Goal: Obtain resource: Obtain resource

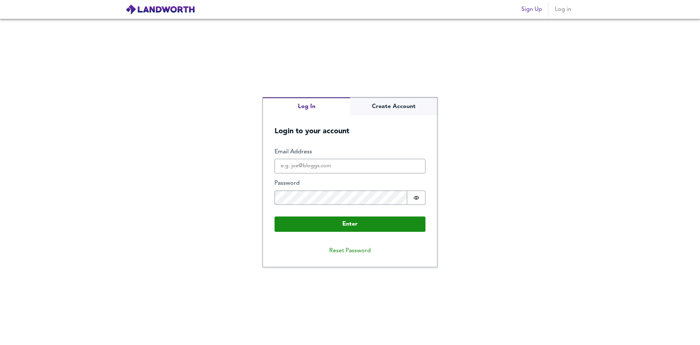
click at [574, 12] on button "Log in" at bounding box center [562, 9] width 23 height 15
click at [567, 7] on span "Log in" at bounding box center [563, 9] width 18 height 10
click at [567, 11] on span "Log in" at bounding box center [563, 9] width 18 height 10
click at [568, 12] on span "Log in" at bounding box center [563, 9] width 18 height 10
click at [303, 164] on input "Email Address" at bounding box center [350, 166] width 151 height 15
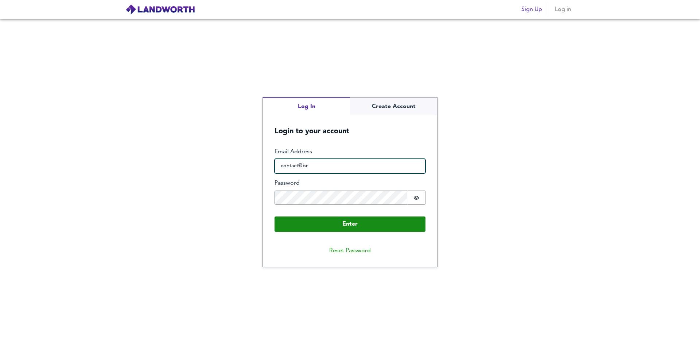
type input "[EMAIL_ADDRESS][DOMAIN_NAME]"
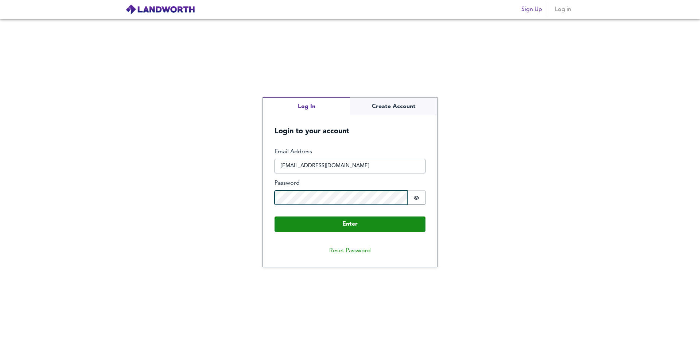
click at [275, 216] on button "Enter" at bounding box center [350, 223] width 151 height 15
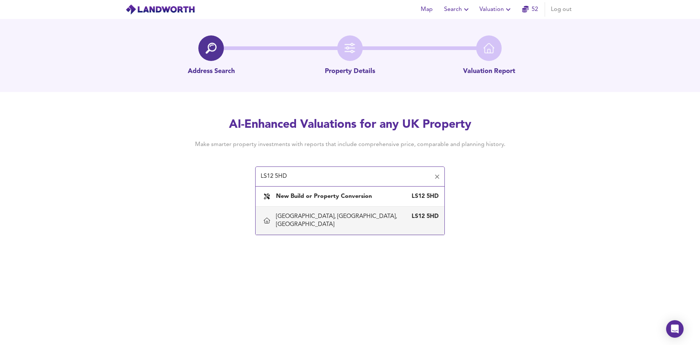
click at [349, 210] on div "[STREET_ADDRESS]" at bounding box center [349, 220] width 177 height 23
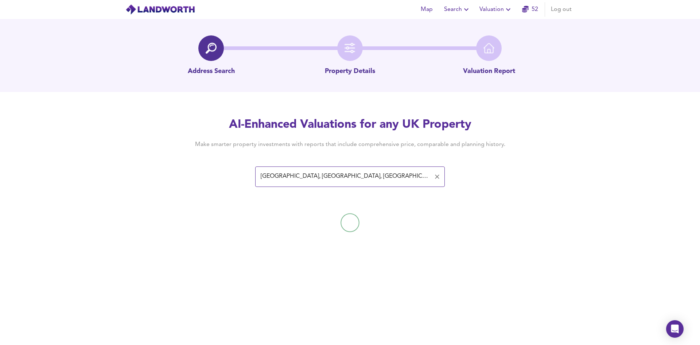
type input "[GEOGRAPHIC_DATA], [GEOGRAPHIC_DATA], [GEOGRAPHIC_DATA]"
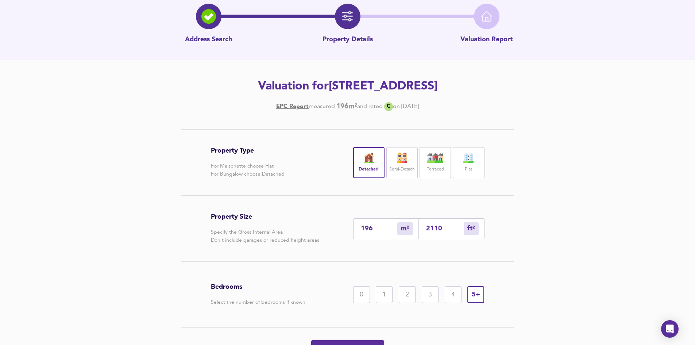
scroll to position [73, 0]
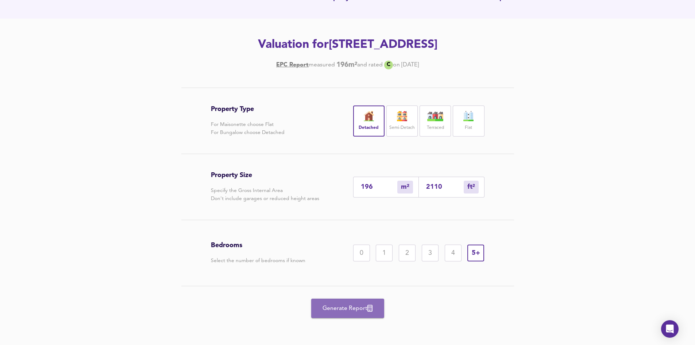
click at [355, 310] on span "Generate Report" at bounding box center [347, 308] width 58 height 10
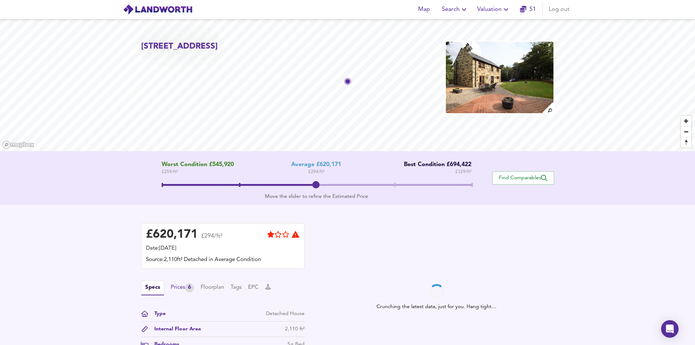
click at [178, 285] on div "Prices 6" at bounding box center [182, 287] width 23 height 9
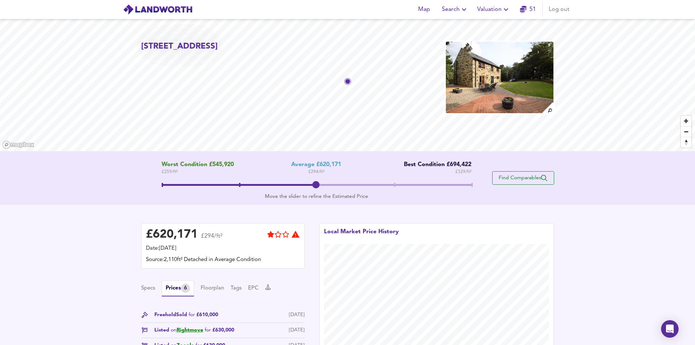
click at [514, 177] on span "Find Comparables" at bounding box center [523, 177] width 54 height 7
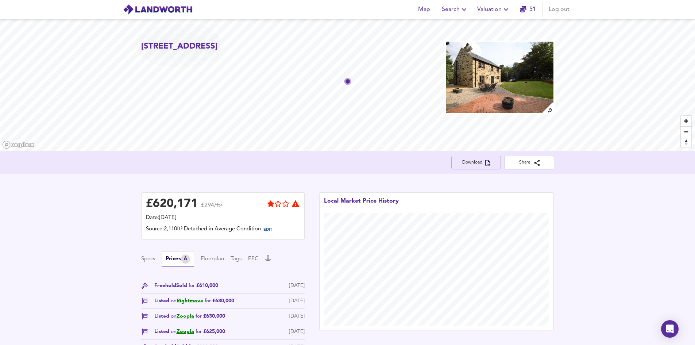
click at [481, 162] on span "Download" at bounding box center [476, 163] width 38 height 8
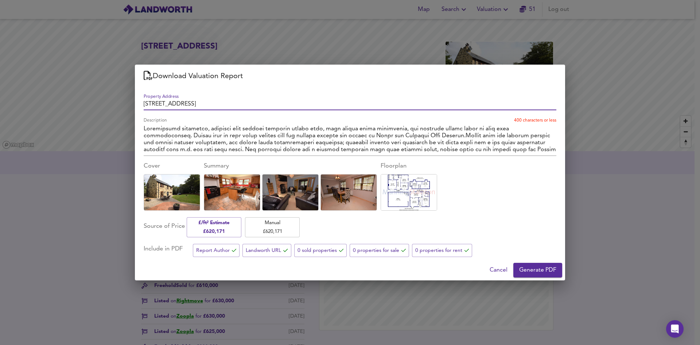
click at [531, 275] on button "Generate PDF" at bounding box center [537, 270] width 49 height 15
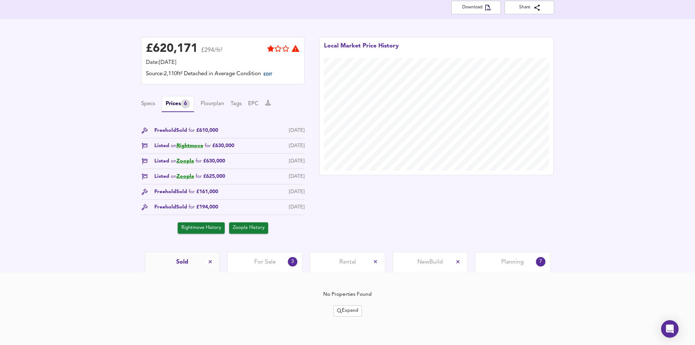
scroll to position [155, 0]
click at [520, 258] on span "Planning" at bounding box center [512, 262] width 23 height 8
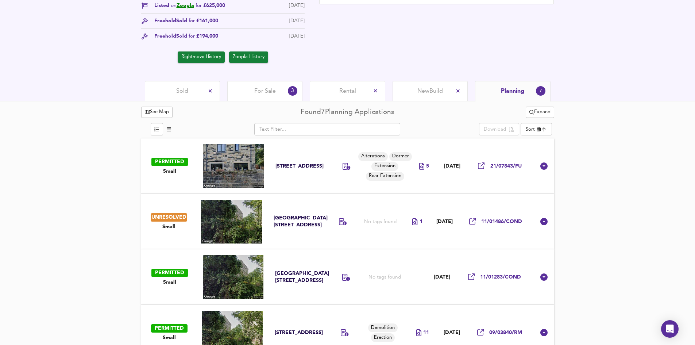
scroll to position [338, 0]
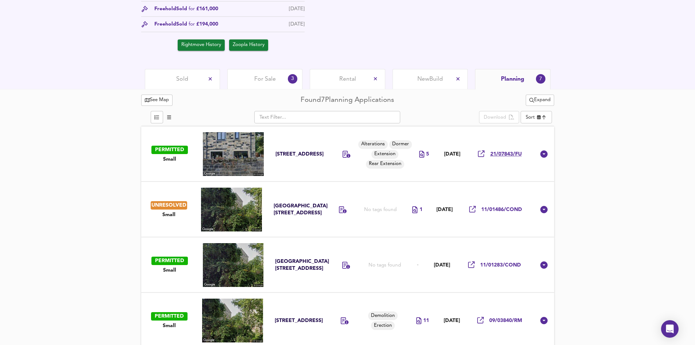
click at [500, 154] on span "21/07843/FU" at bounding box center [505, 154] width 31 height 7
